Goal: Task Accomplishment & Management: Manage account settings

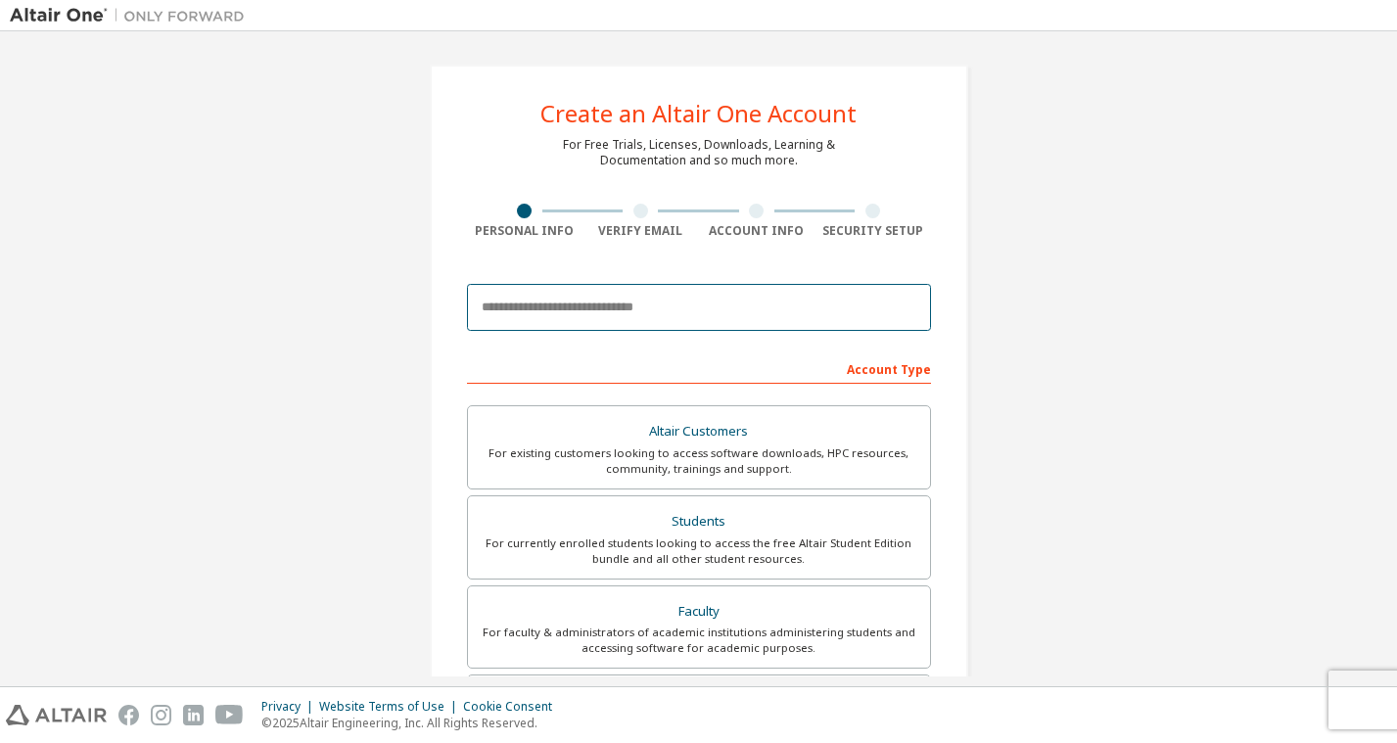
click at [475, 317] on input "email" at bounding box center [699, 307] width 464 height 47
type input "**********"
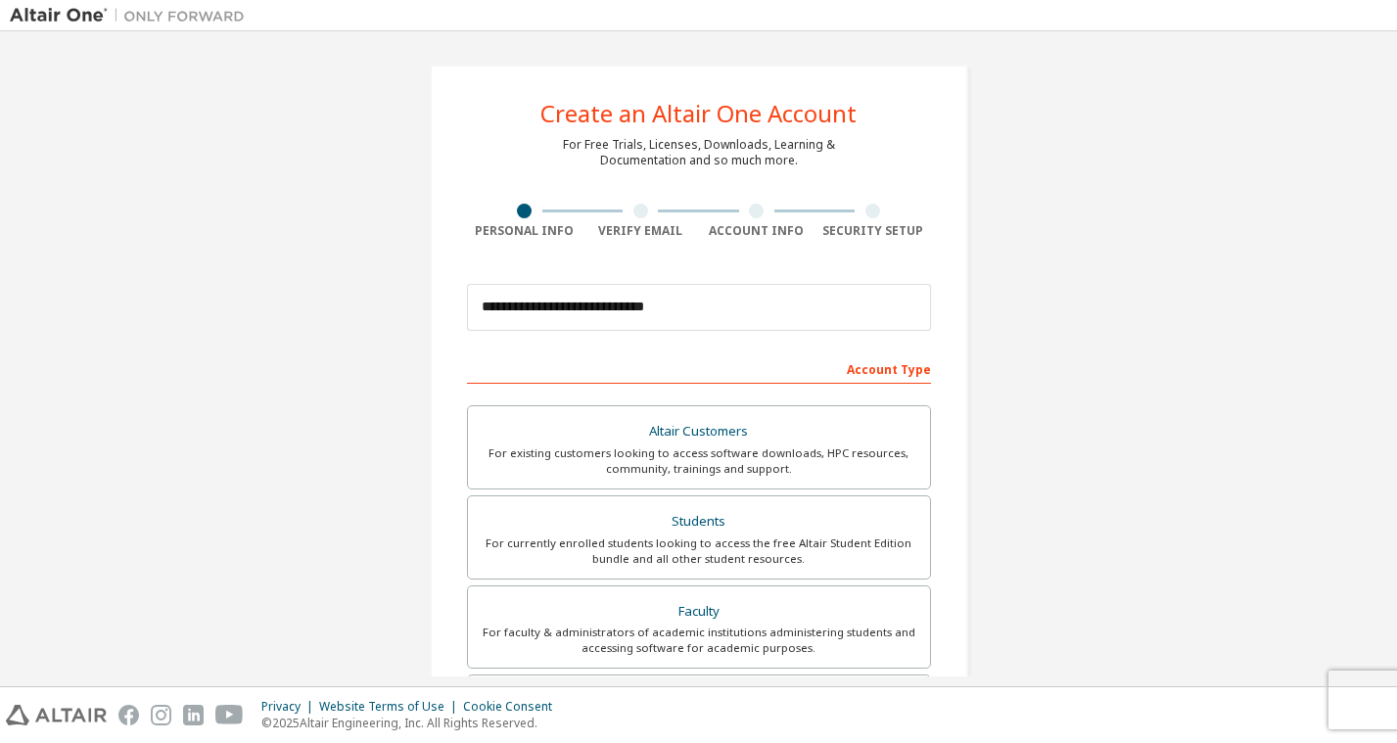
click at [678, 371] on div "Account Type" at bounding box center [699, 367] width 464 height 31
click at [866, 364] on div "Account Type" at bounding box center [699, 367] width 464 height 31
click at [686, 528] on div "Students" at bounding box center [699, 521] width 438 height 27
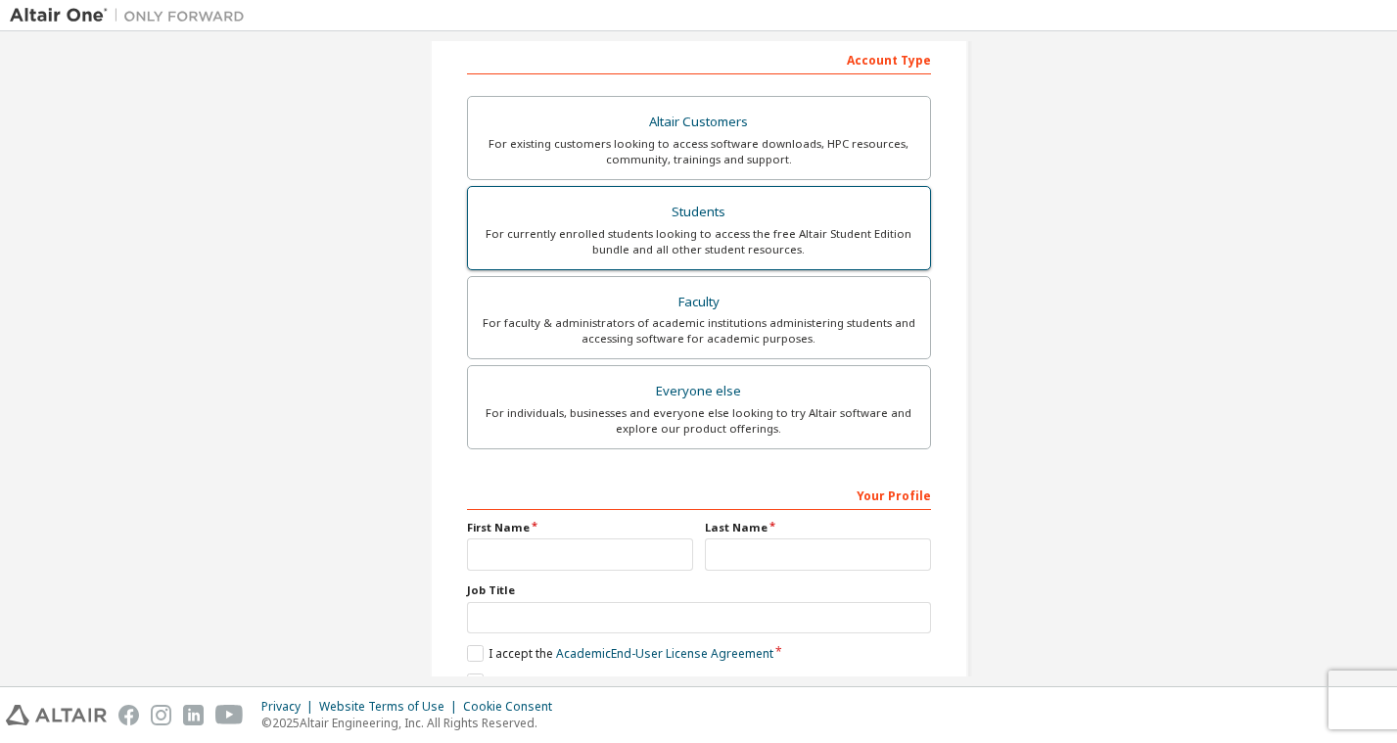
scroll to position [312, 0]
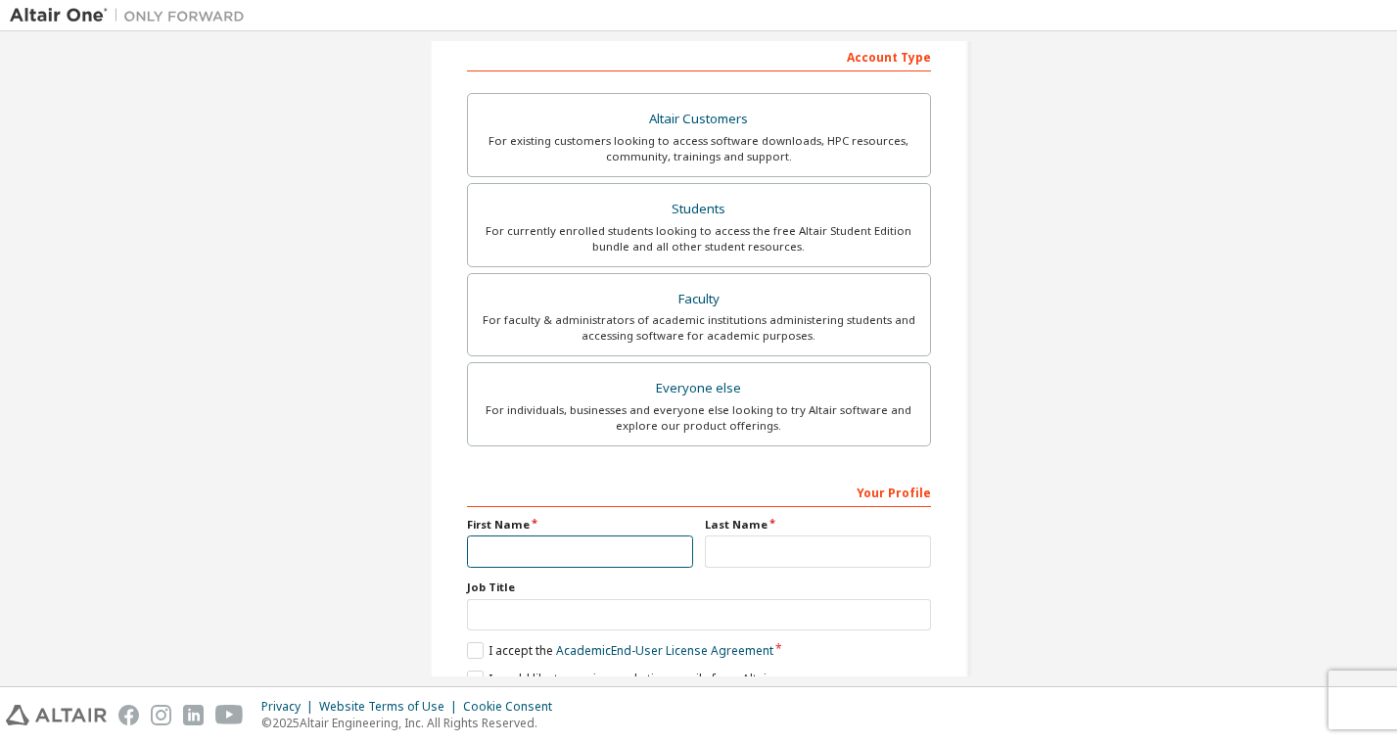
click at [530, 560] on input "text" at bounding box center [580, 551] width 226 height 32
type input "****"
click at [778, 550] on input "text" at bounding box center [818, 551] width 226 height 32
type input "******"
click at [743, 610] on input "text" at bounding box center [699, 615] width 464 height 32
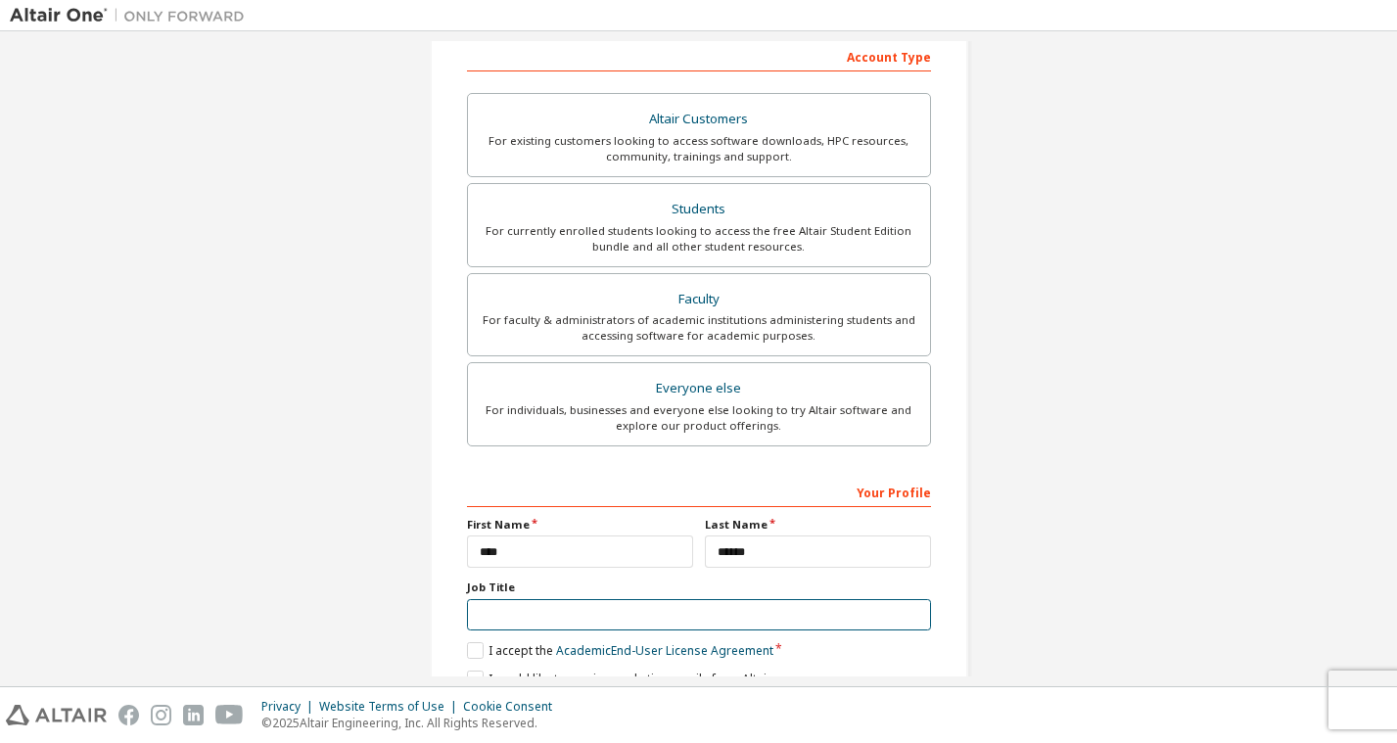
scroll to position [401, 0]
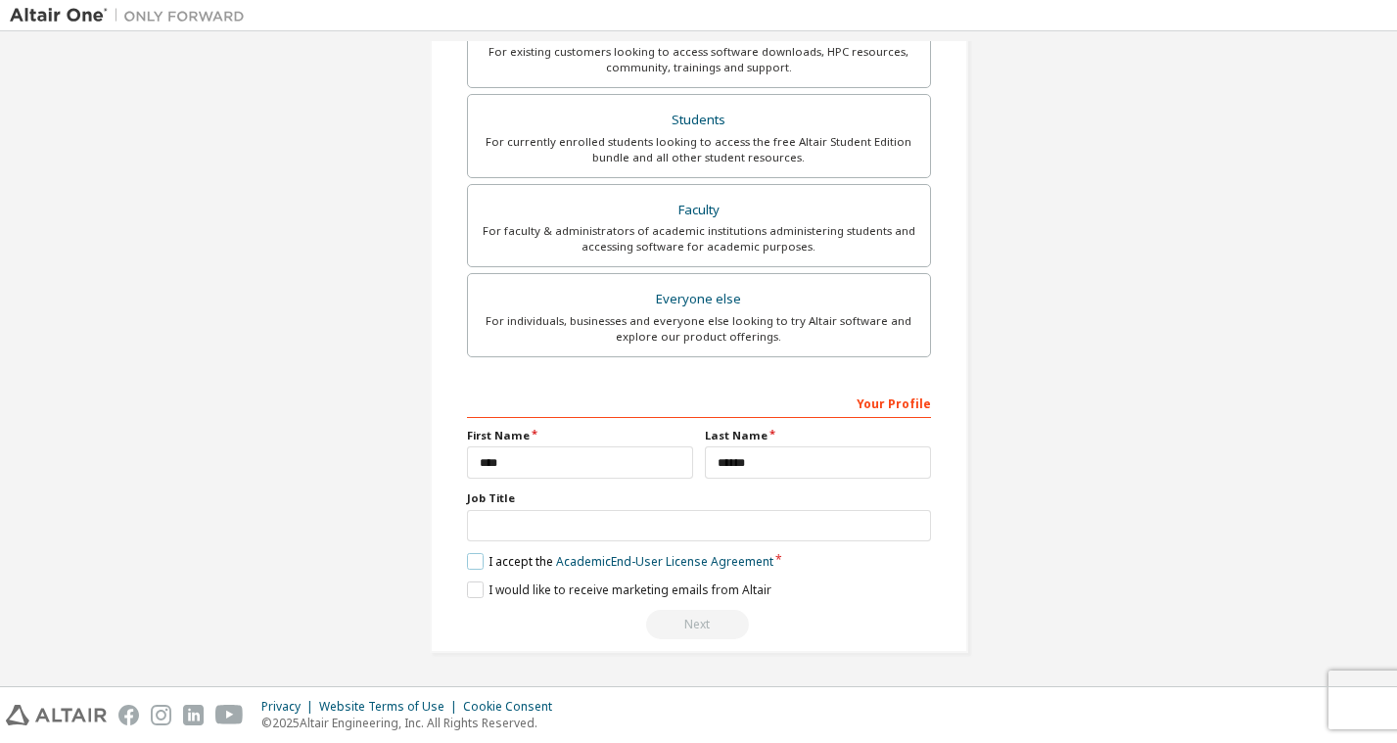
click at [474, 561] on label "I accept the Academic End-User License Agreement" at bounding box center [620, 561] width 306 height 17
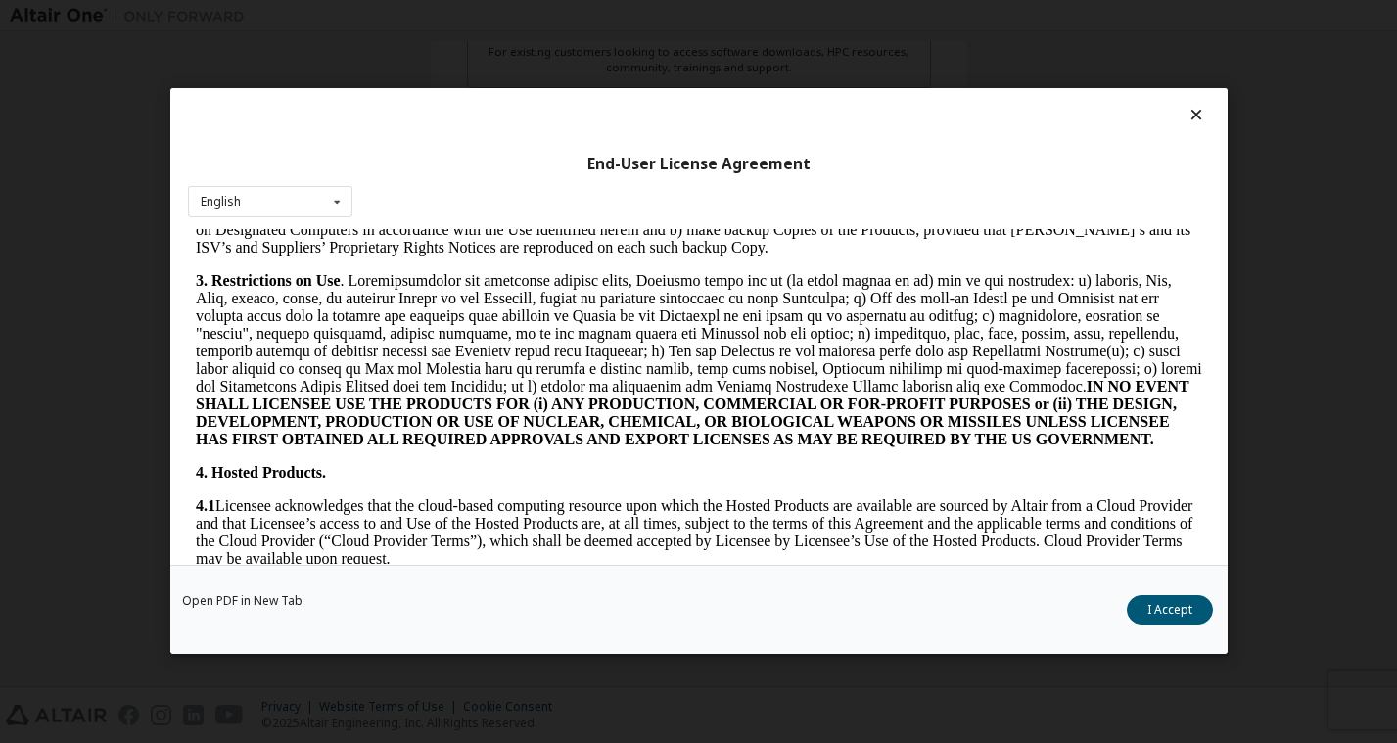
scroll to position [1229, 0]
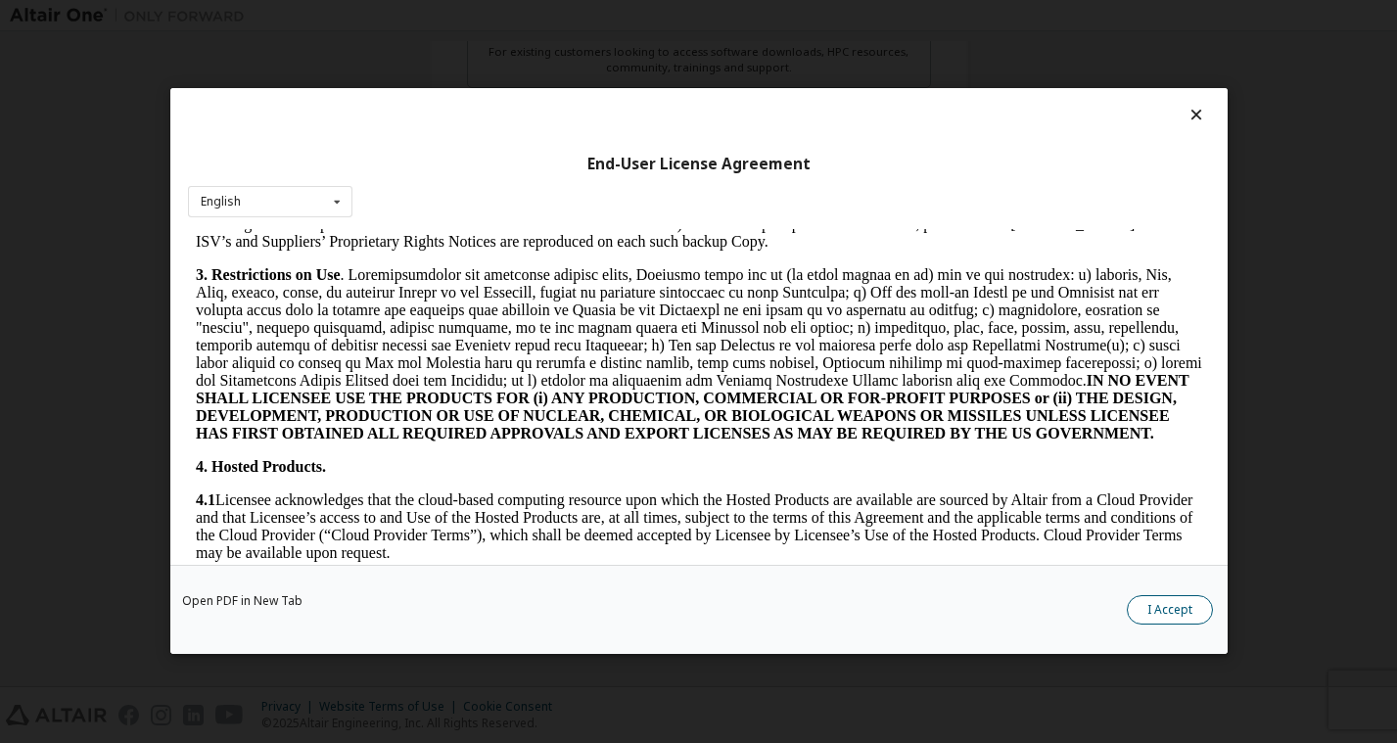
click at [1158, 611] on button "I Accept" at bounding box center [1170, 610] width 86 height 29
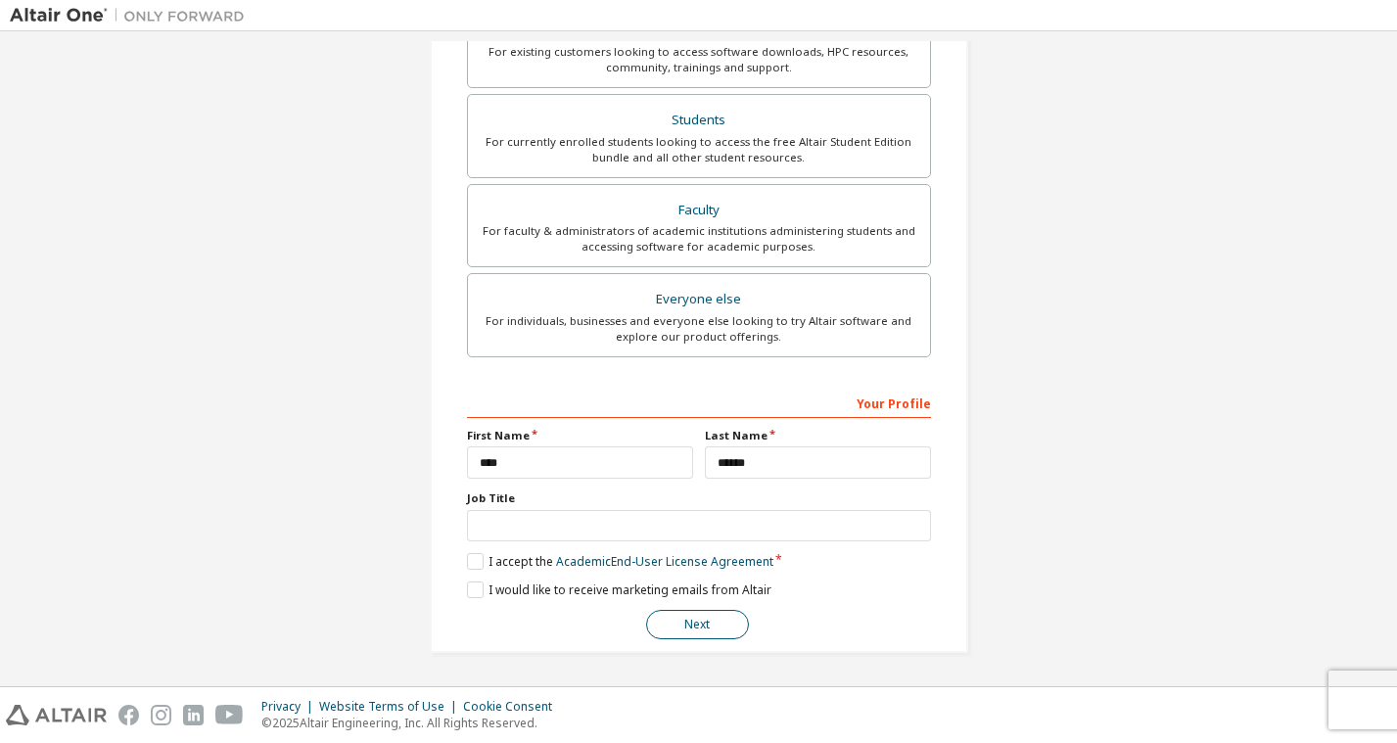
click at [707, 633] on button "Next" at bounding box center [697, 624] width 103 height 29
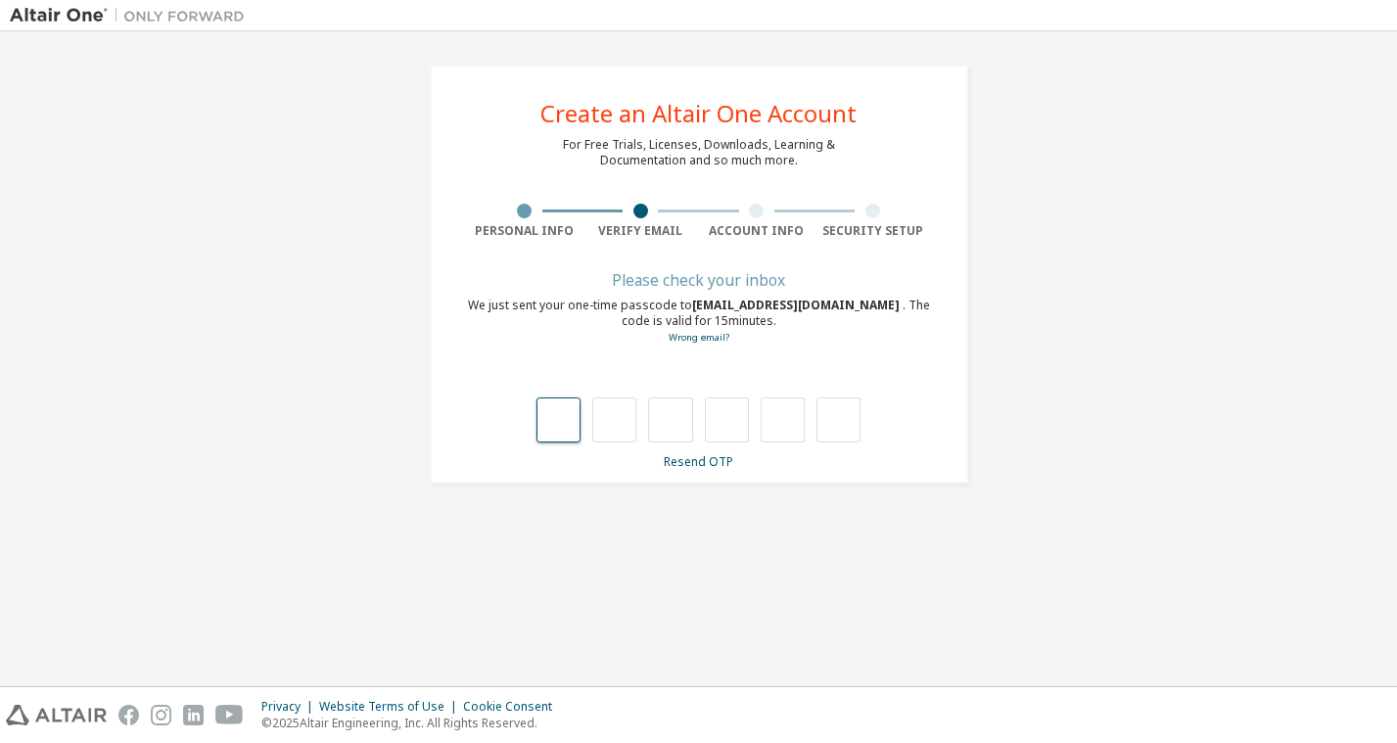
type input "*"
click at [739, 427] on input "*" at bounding box center [727, 419] width 44 height 45
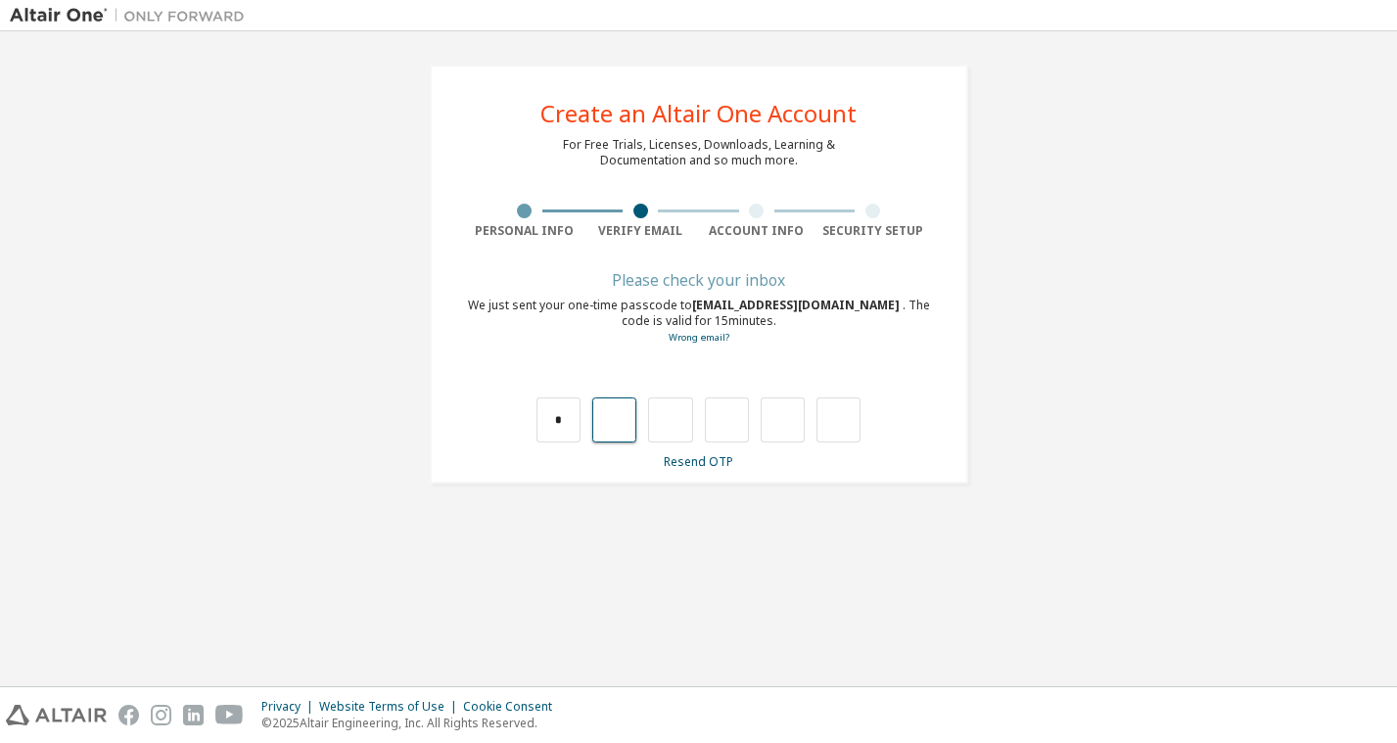
click at [626, 422] on input "text" at bounding box center [614, 419] width 44 height 45
type input "*"
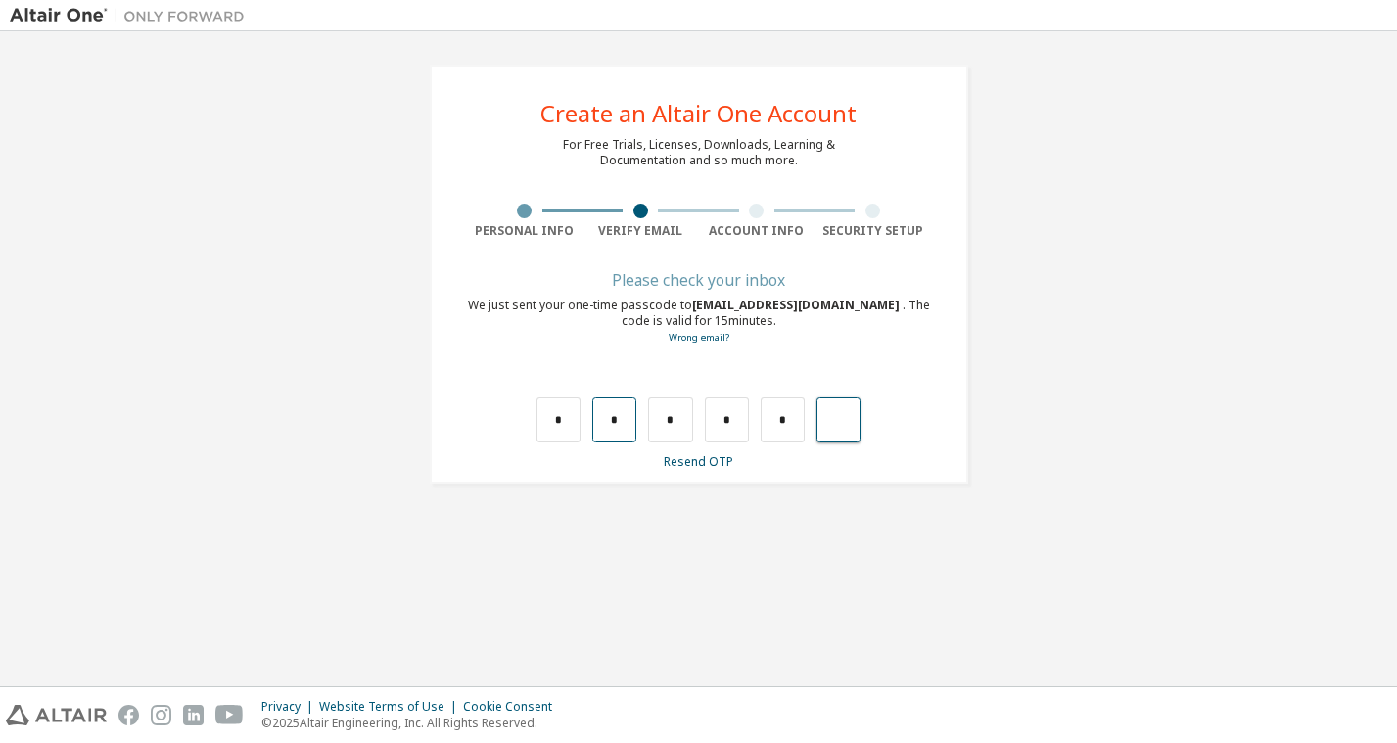
type input "*"
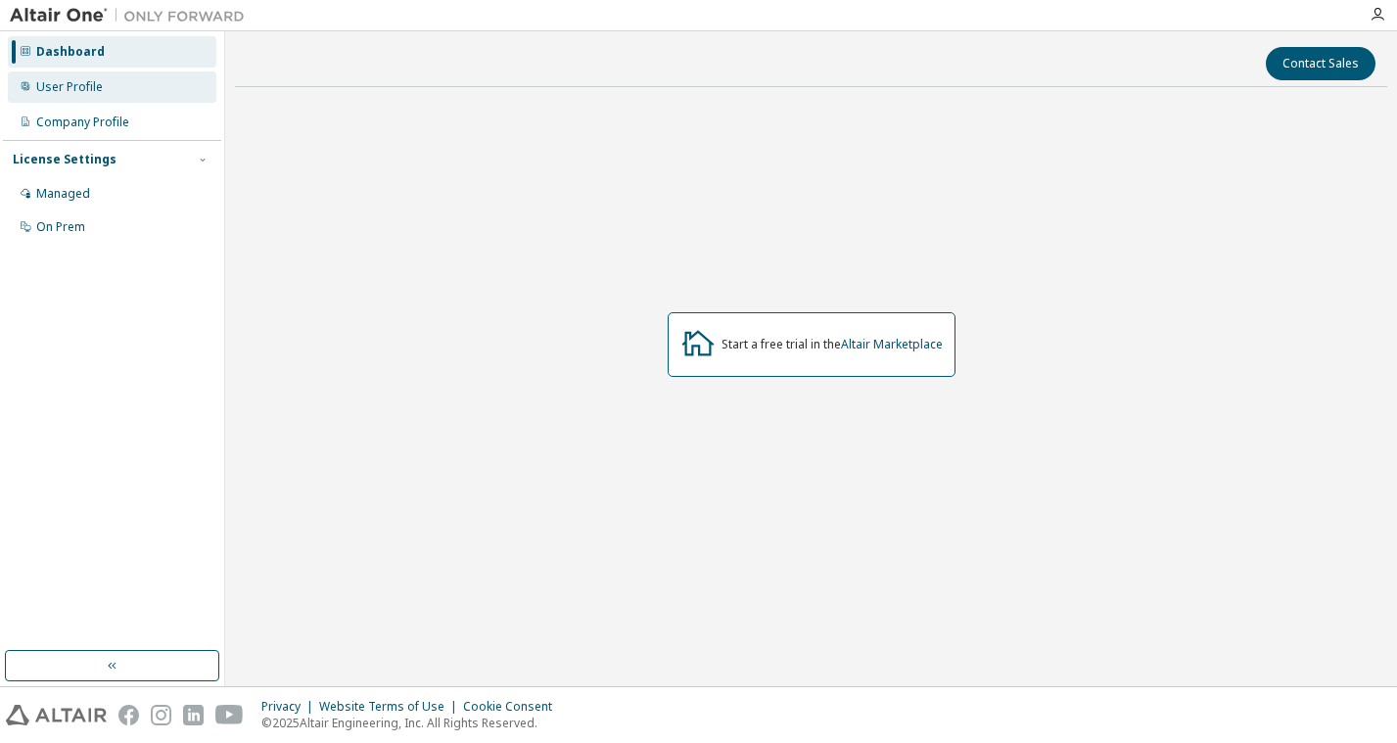
click at [64, 81] on div "User Profile" at bounding box center [69, 87] width 67 height 16
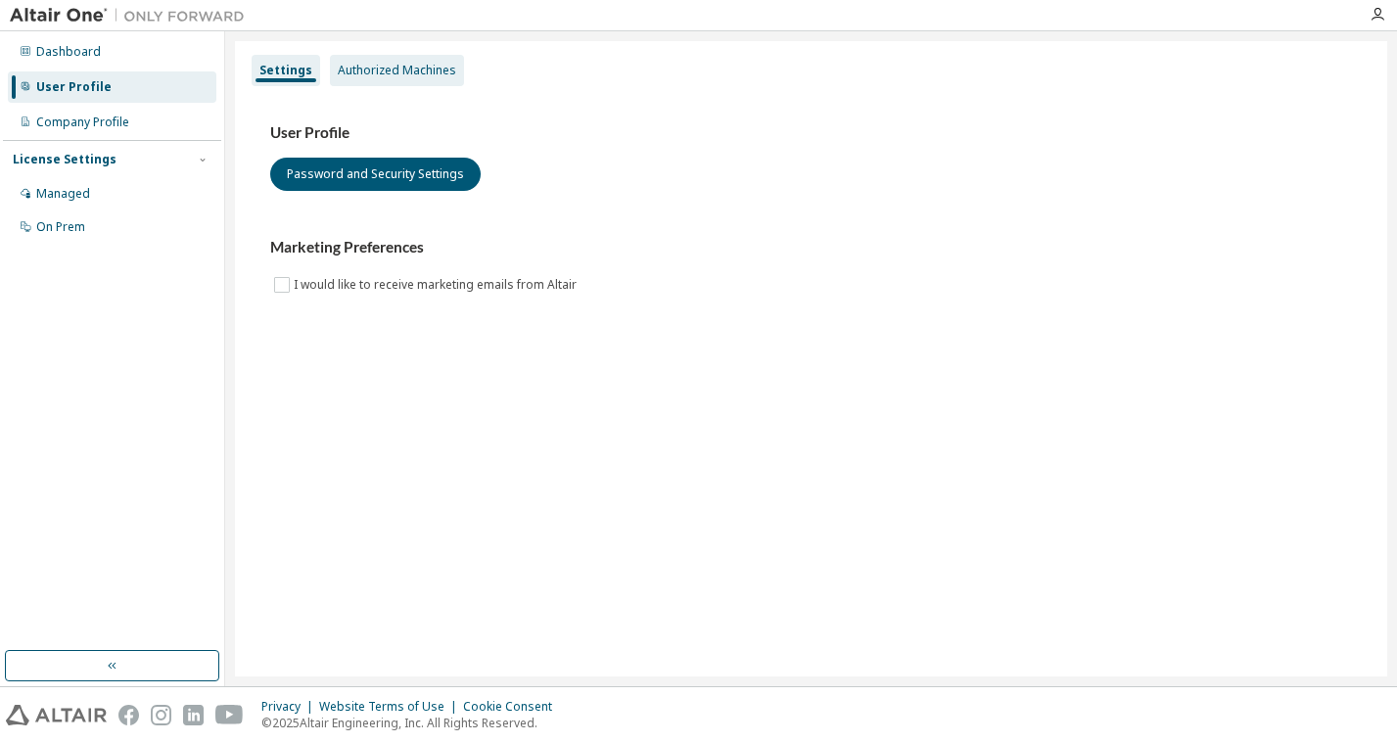
click at [399, 67] on div "Authorized Machines" at bounding box center [397, 71] width 118 height 16
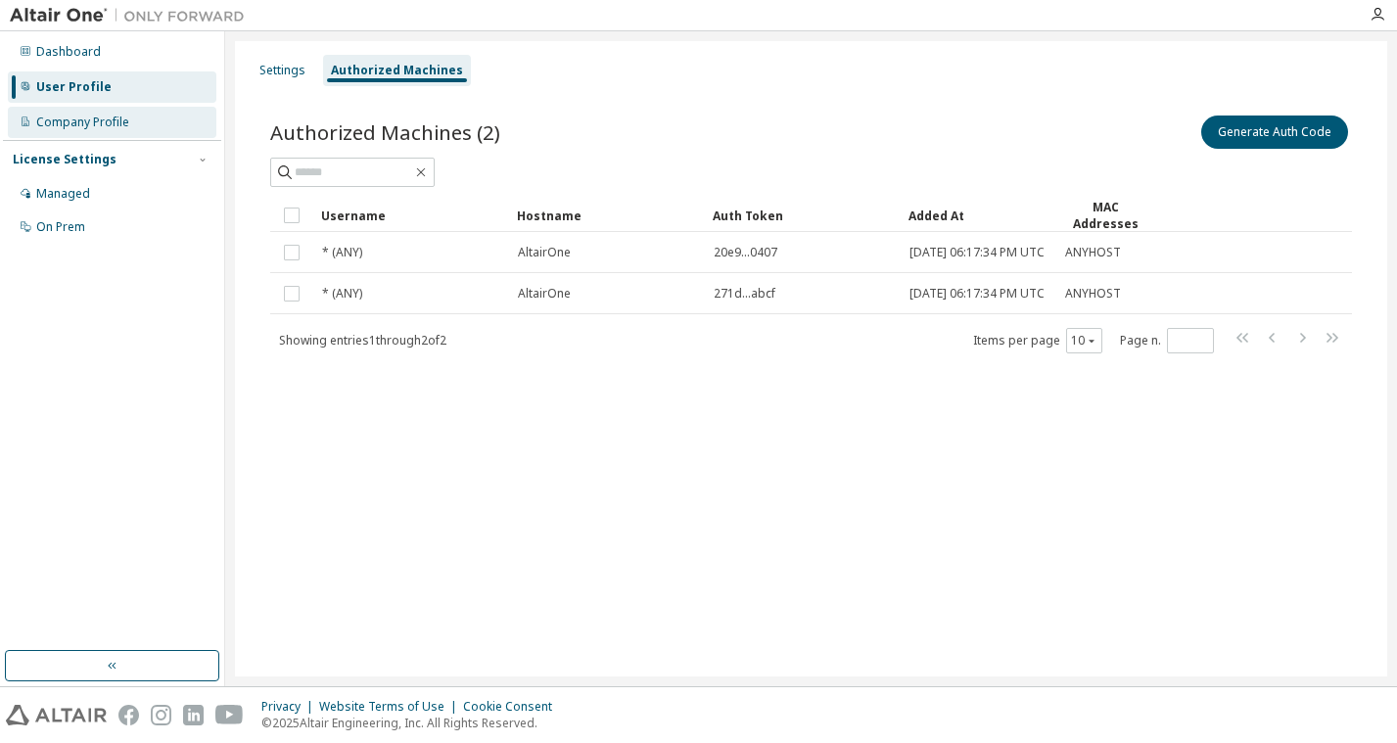
click at [116, 122] on div "Company Profile" at bounding box center [82, 123] width 93 height 16
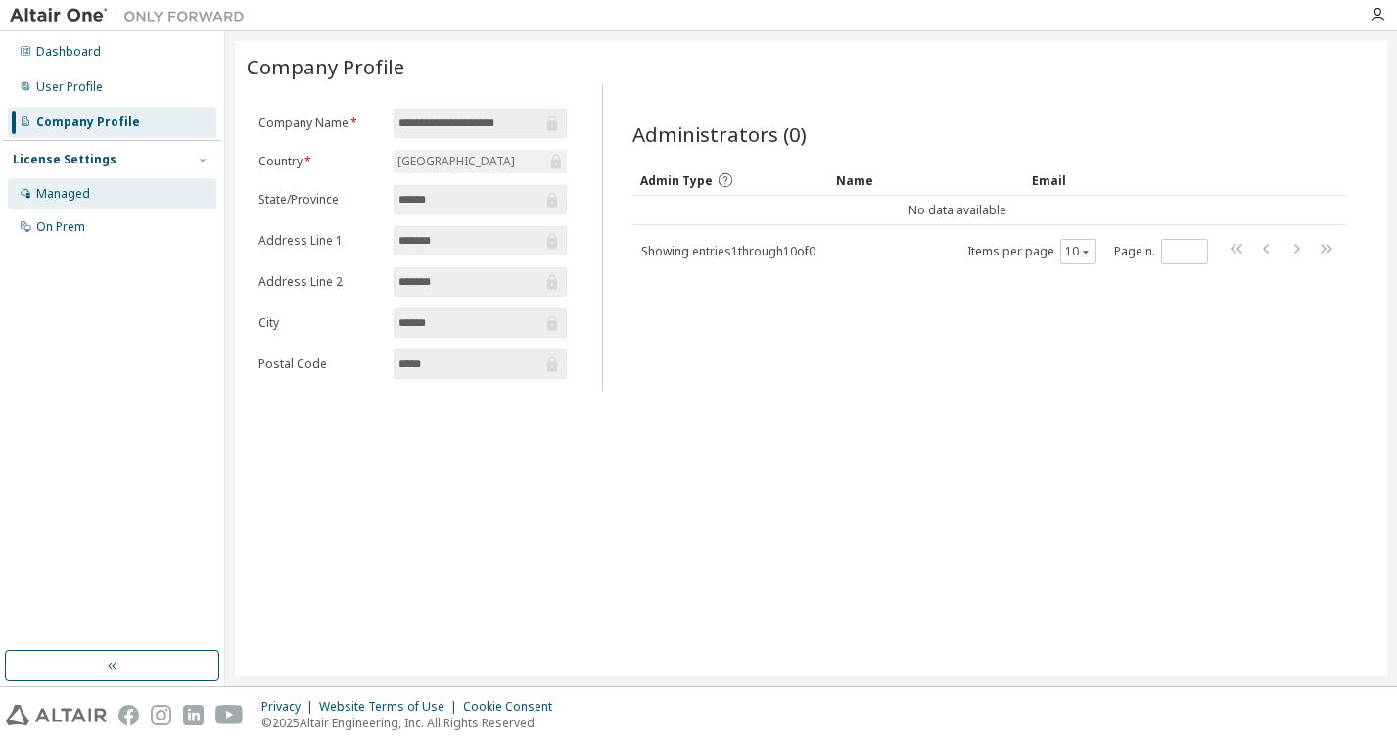
click at [110, 179] on div "Managed" at bounding box center [112, 193] width 208 height 31
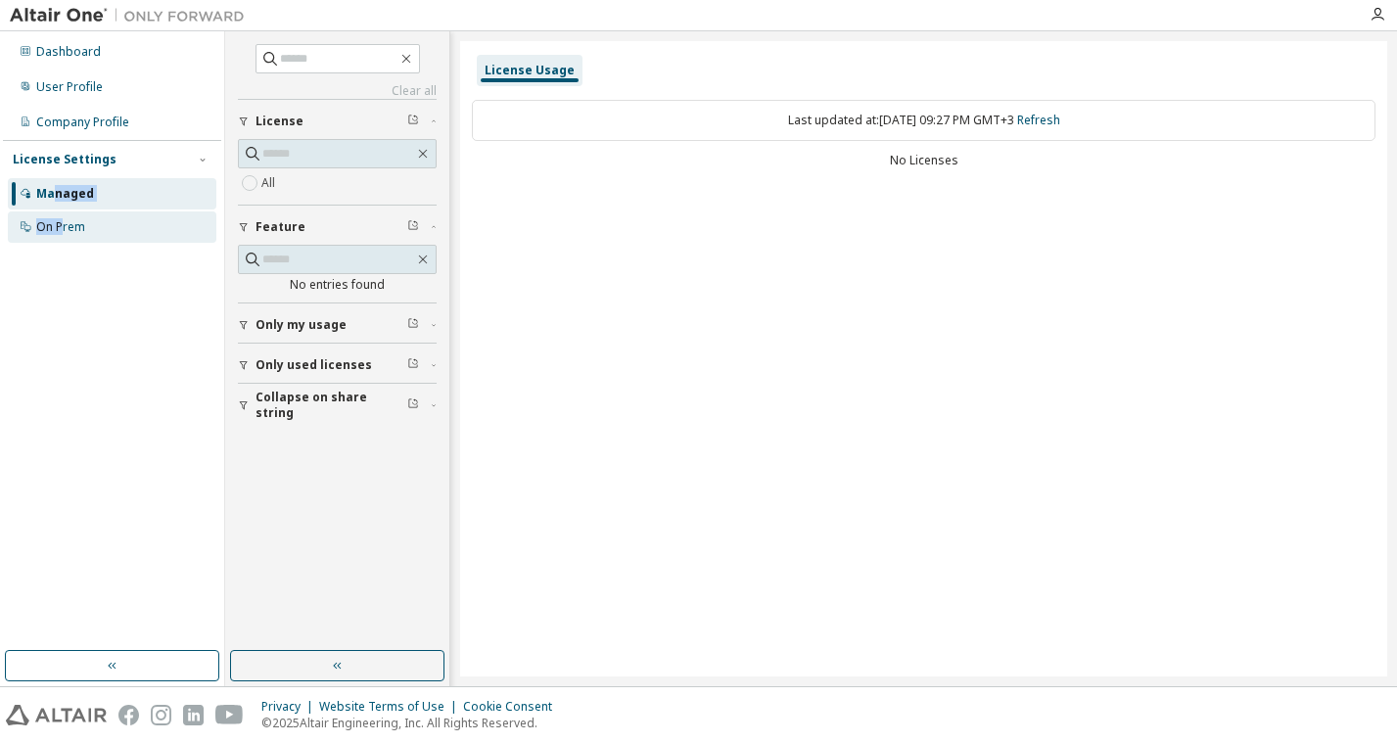
drag, startPoint x: 57, startPoint y: 208, endPoint x: 66, endPoint y: 231, distance: 24.2
click at [66, 231] on div "Managed On Prem" at bounding box center [112, 210] width 218 height 65
click at [66, 231] on div "On Prem" at bounding box center [60, 227] width 49 height 16
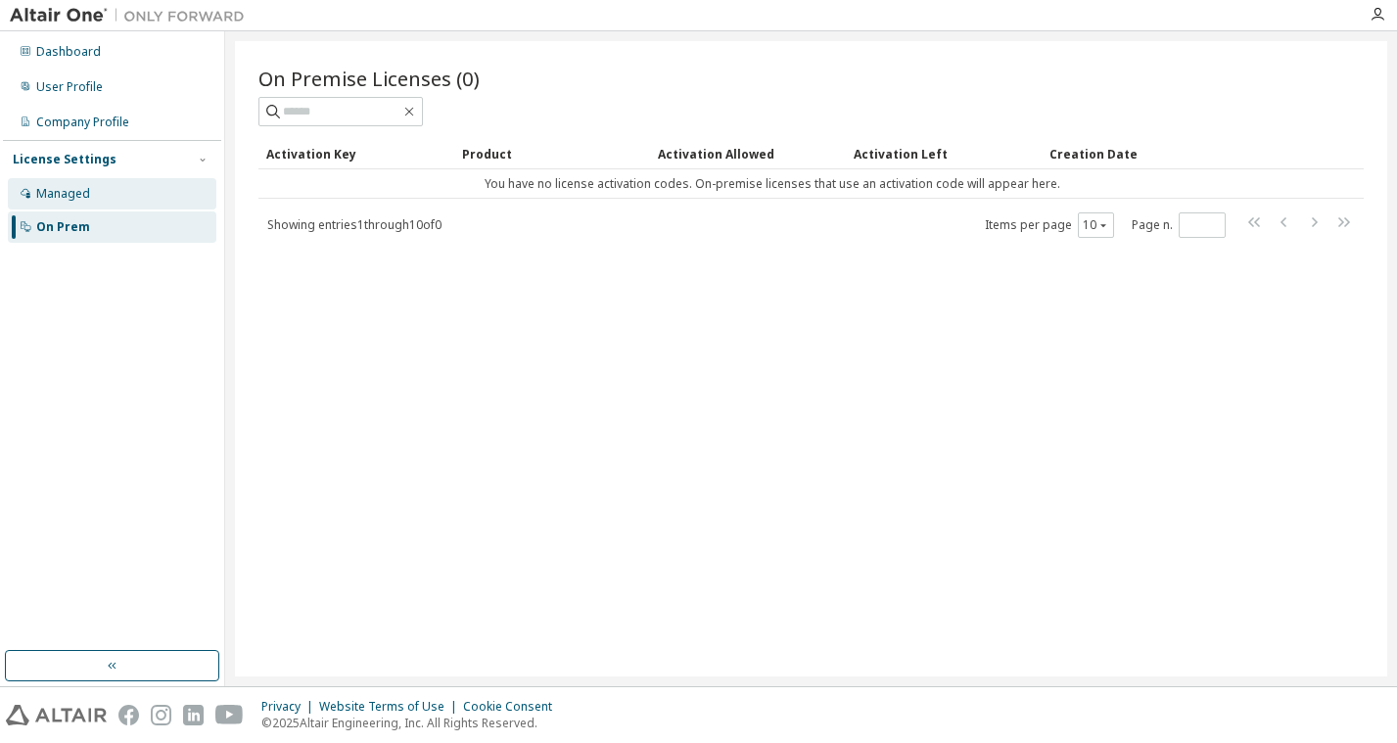
click at [114, 184] on div "Managed" at bounding box center [112, 193] width 208 height 31
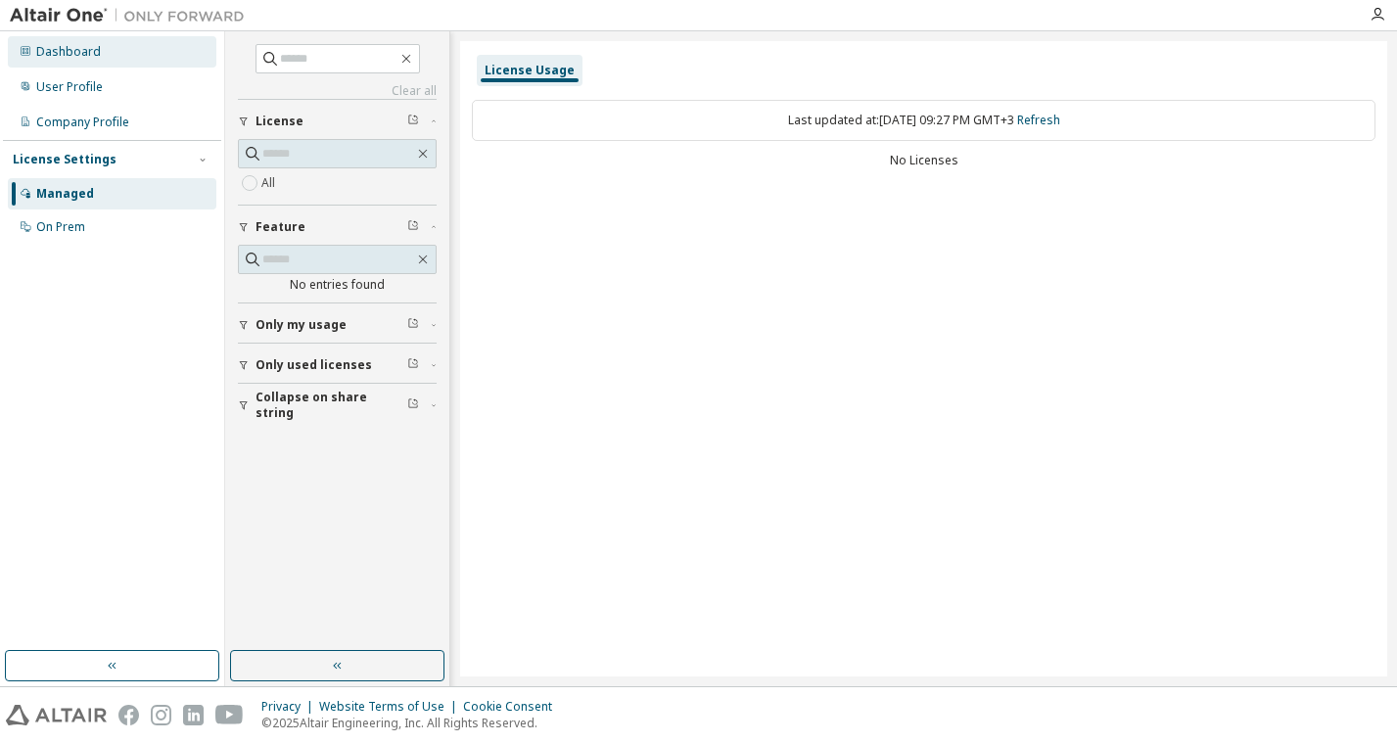
click at [79, 45] on div "Dashboard" at bounding box center [68, 52] width 65 height 16
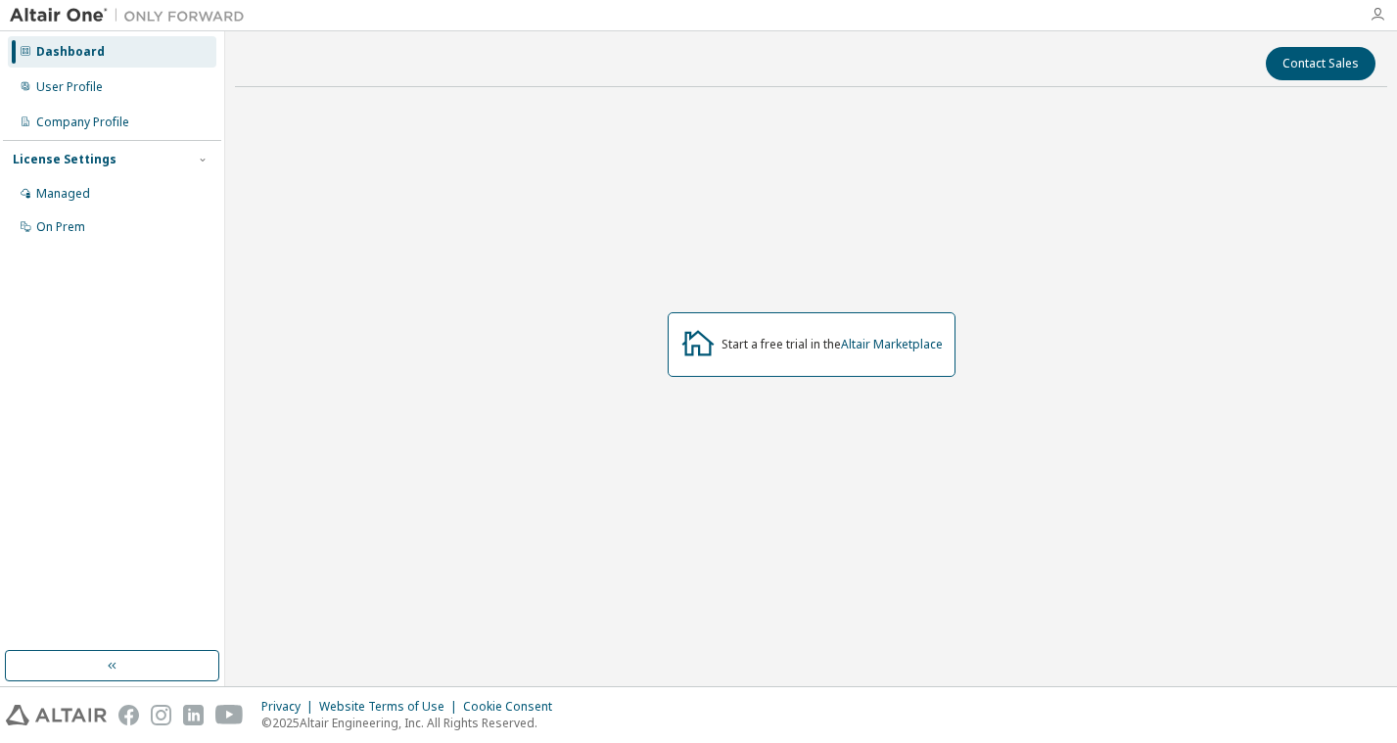
click at [1372, 20] on icon "button" at bounding box center [1377, 15] width 16 height 16
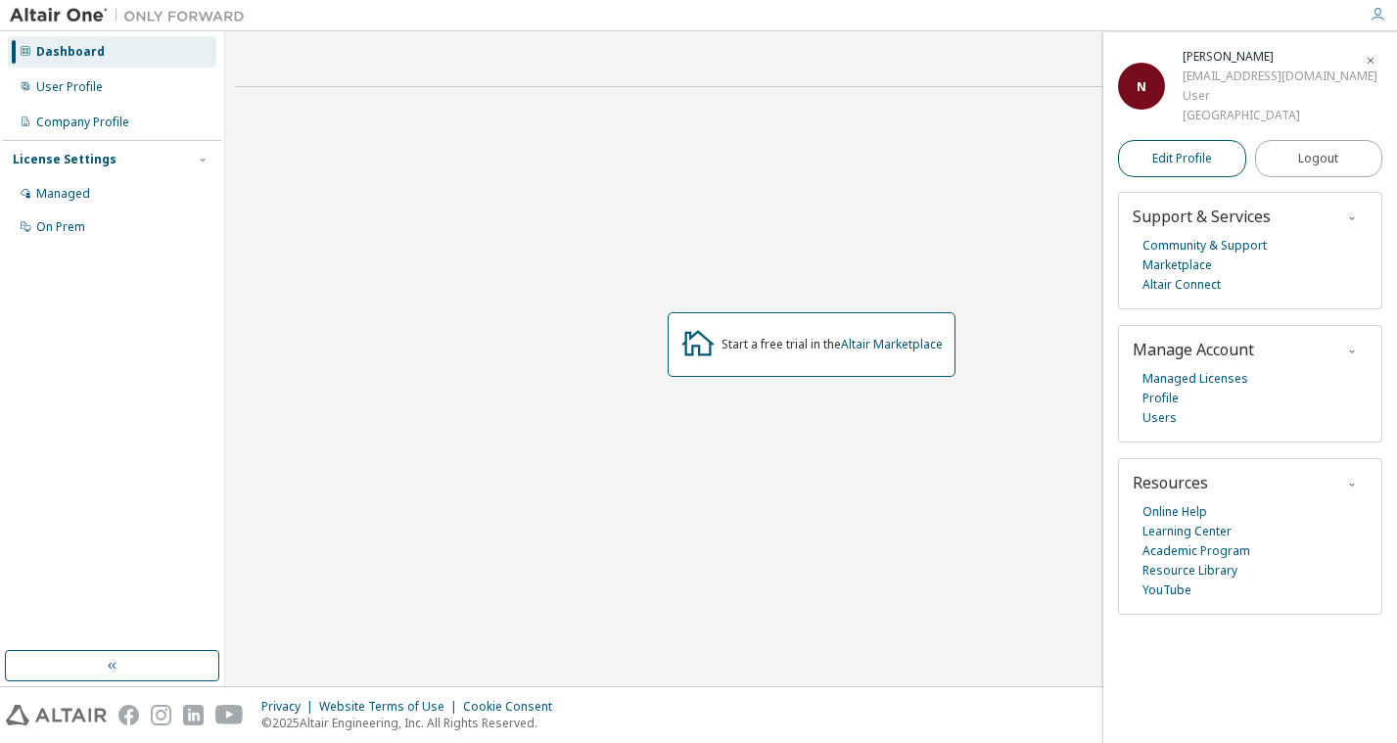
click at [1184, 166] on span "Edit Profile" at bounding box center [1182, 159] width 60 height 20
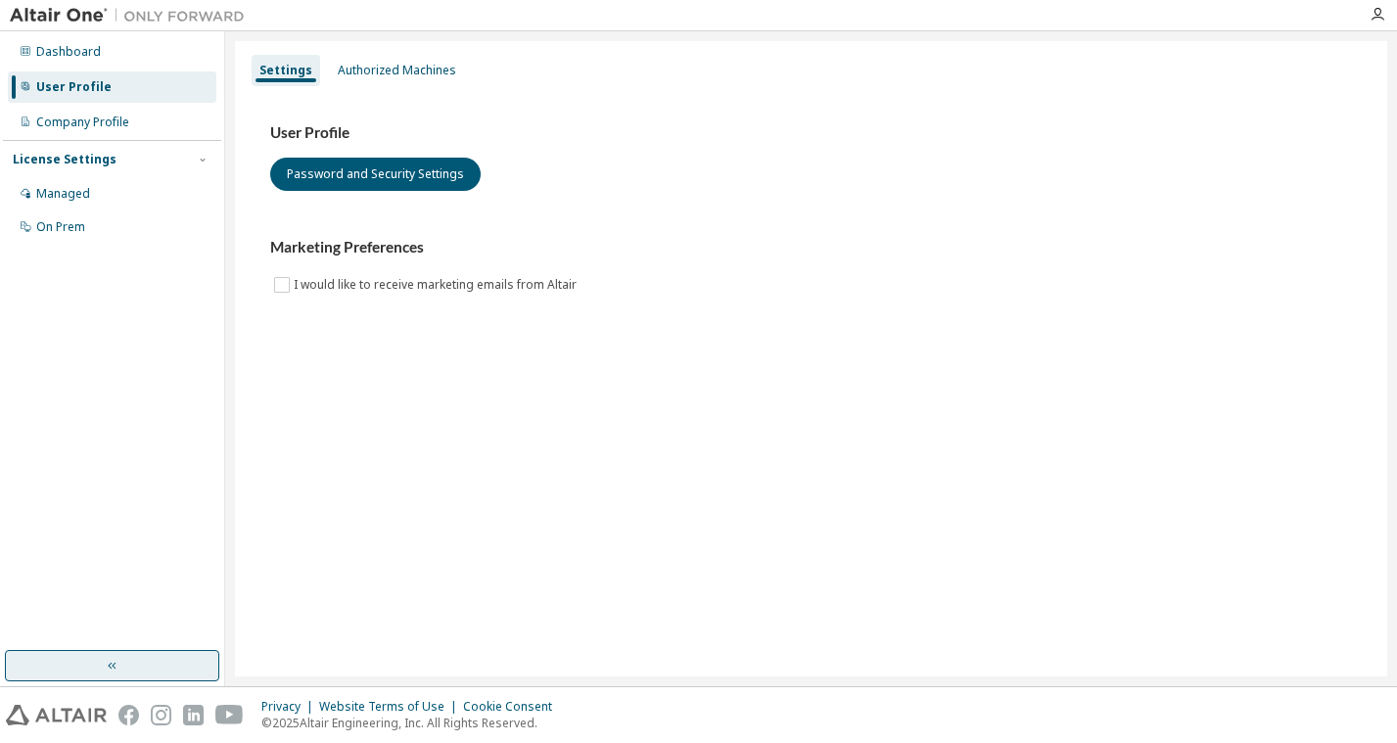
click at [118, 655] on div "Dashboard User Profile Company Profile License Settings Managed On Prem" at bounding box center [112, 358] width 225 height 655
click at [118, 655] on button "button" at bounding box center [112, 665] width 214 height 31
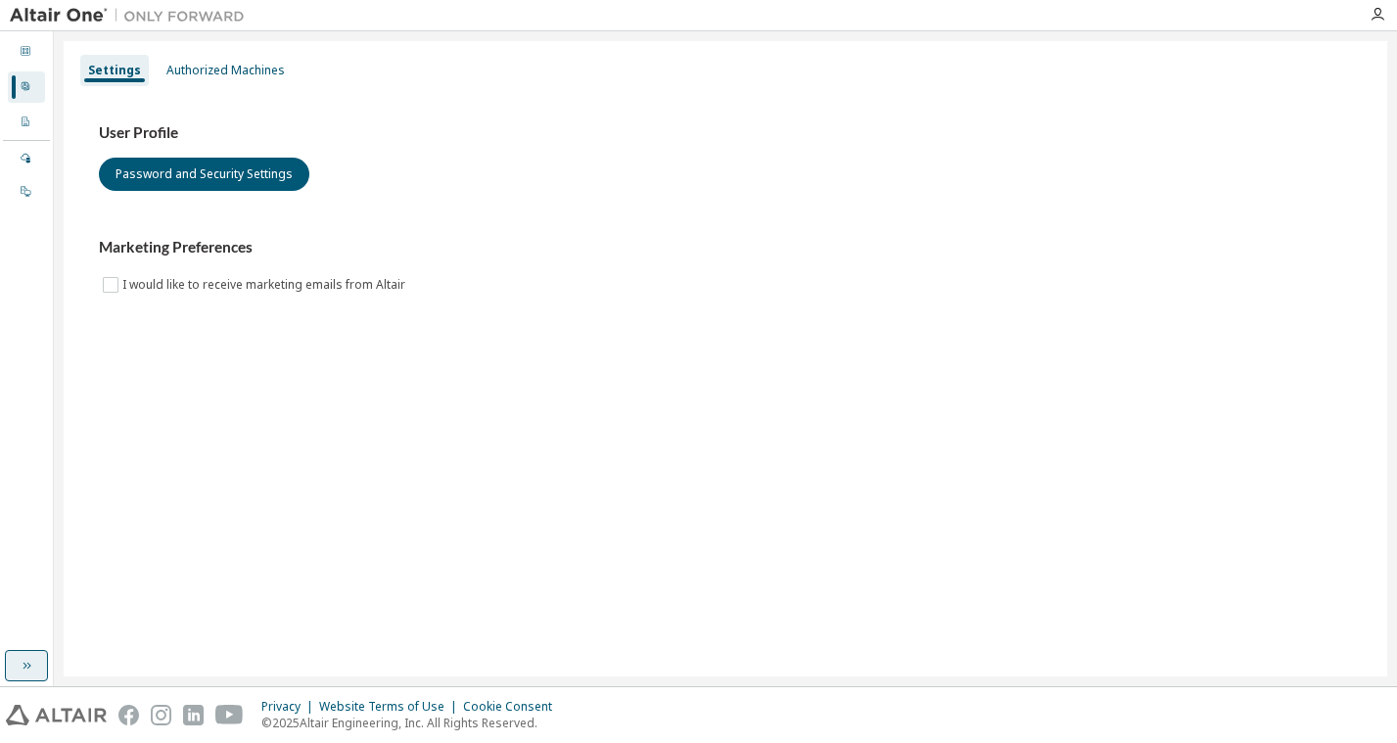
click at [118, 655] on div "Settings Authorized Machines User Profile Password and Security Settings Market…" at bounding box center [725, 358] width 1323 height 635
click at [36, 658] on button "button" at bounding box center [26, 665] width 43 height 31
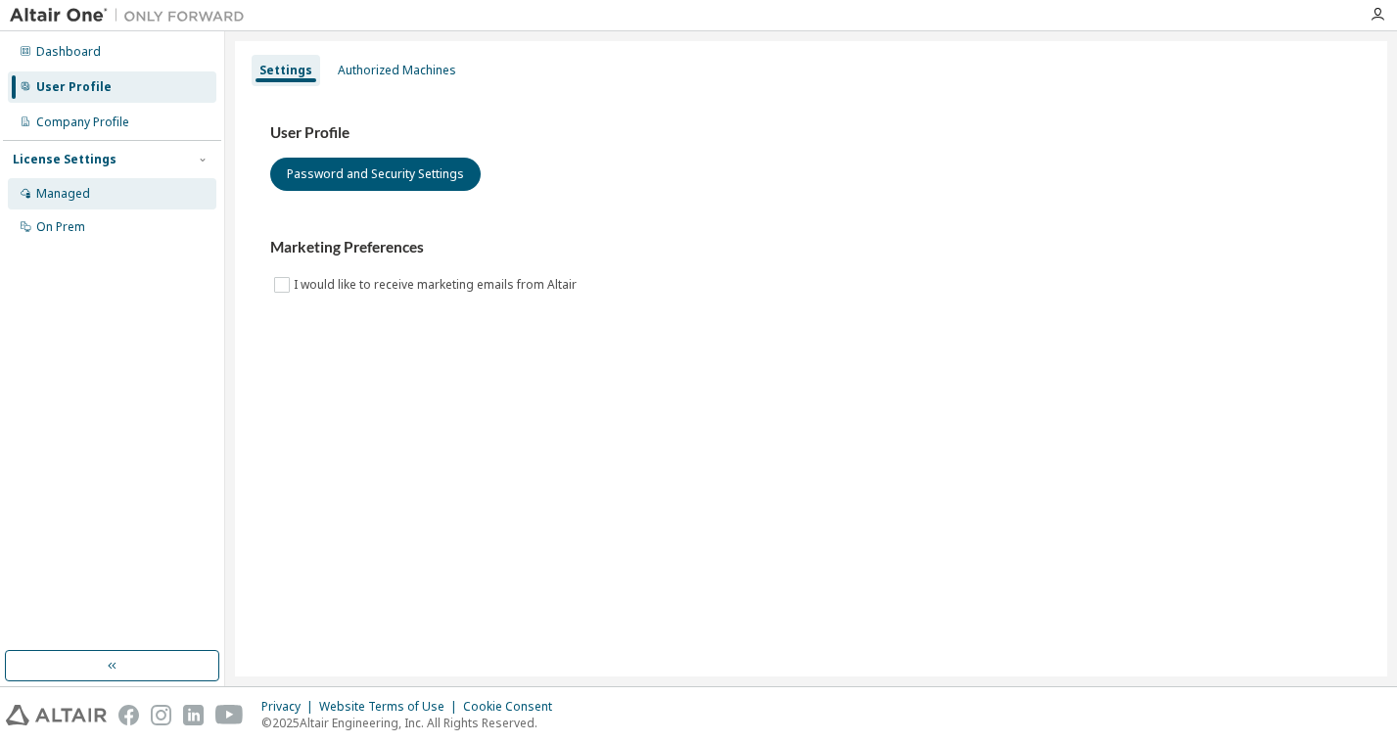
click at [87, 202] on div "Managed" at bounding box center [112, 193] width 208 height 31
